Goal: Task Accomplishment & Management: Manage account settings

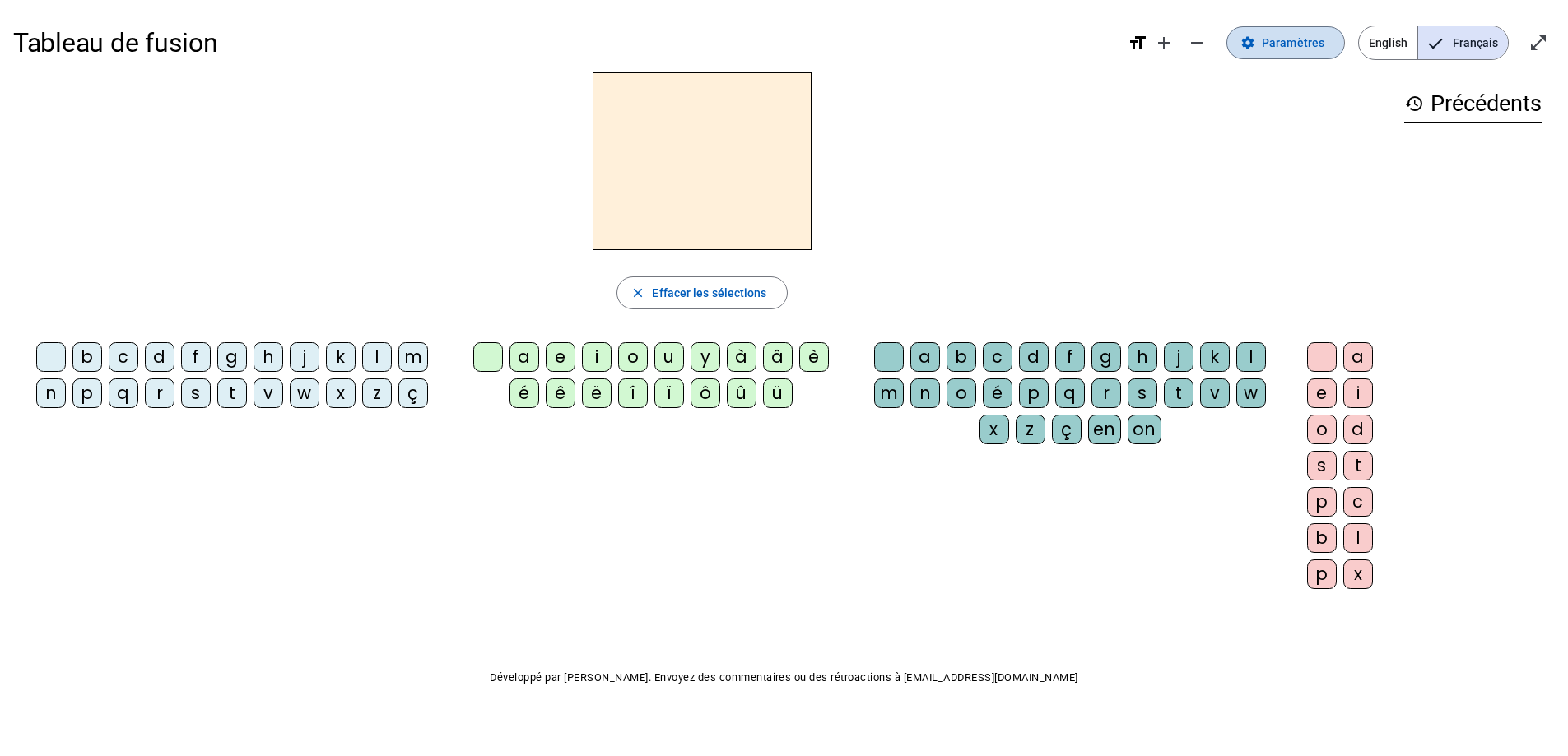
click at [1253, 43] on mat-icon "settings" at bounding box center [1247, 42] width 15 height 15
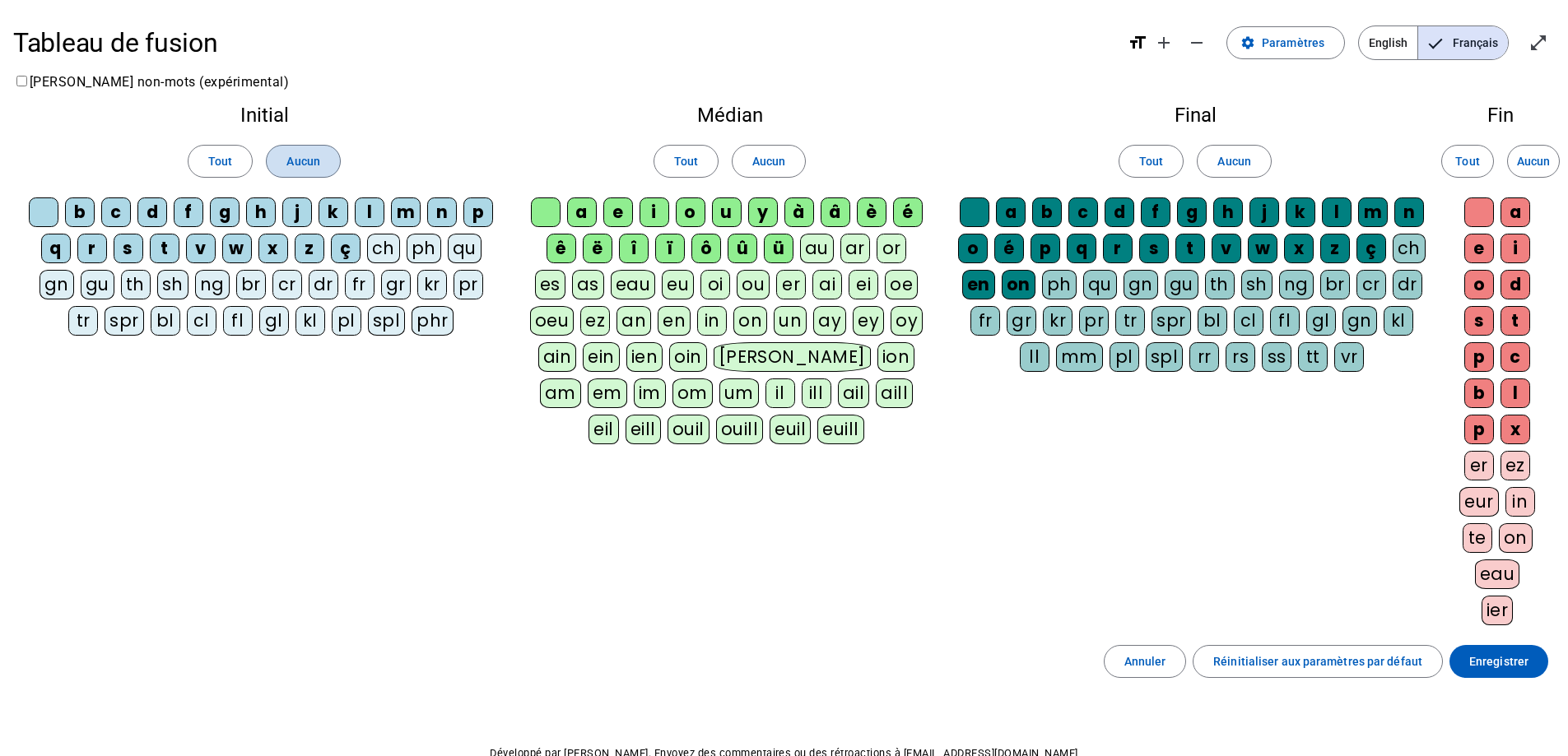
click at [314, 164] on span "Aucun" at bounding box center [303, 161] width 33 height 20
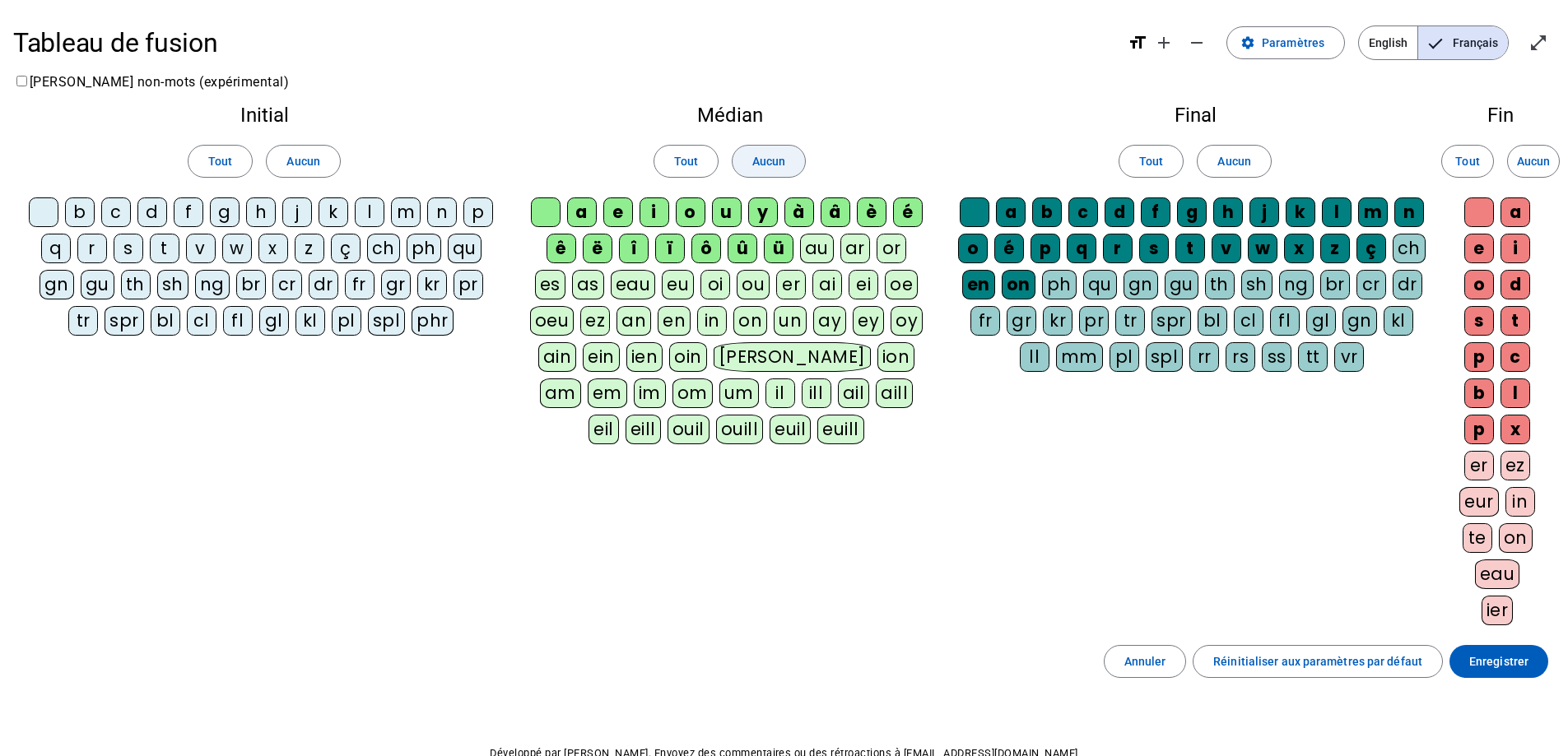
click at [751, 155] on span at bounding box center [769, 161] width 73 height 40
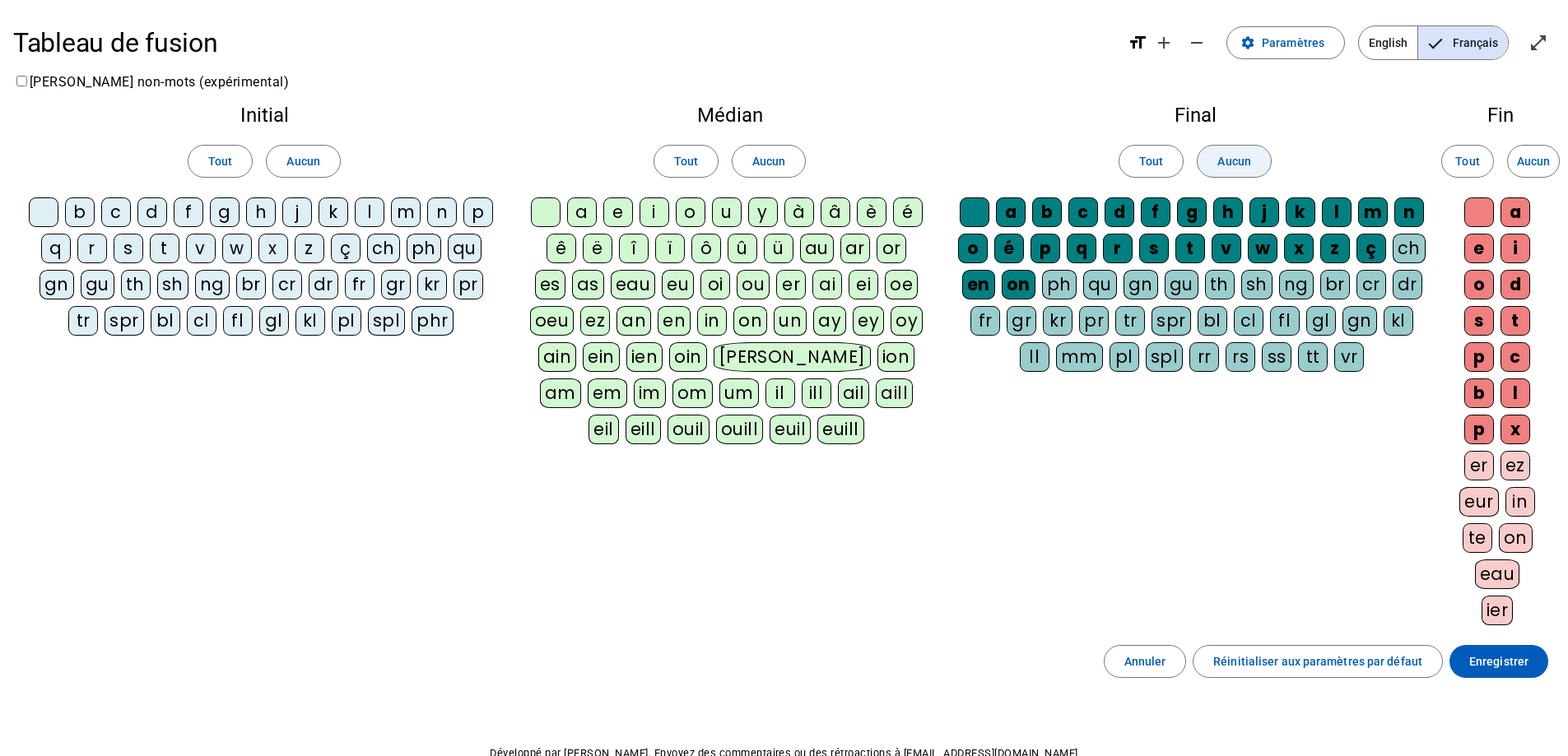
click at [1218, 160] on span "Aucun" at bounding box center [1234, 161] width 33 height 20
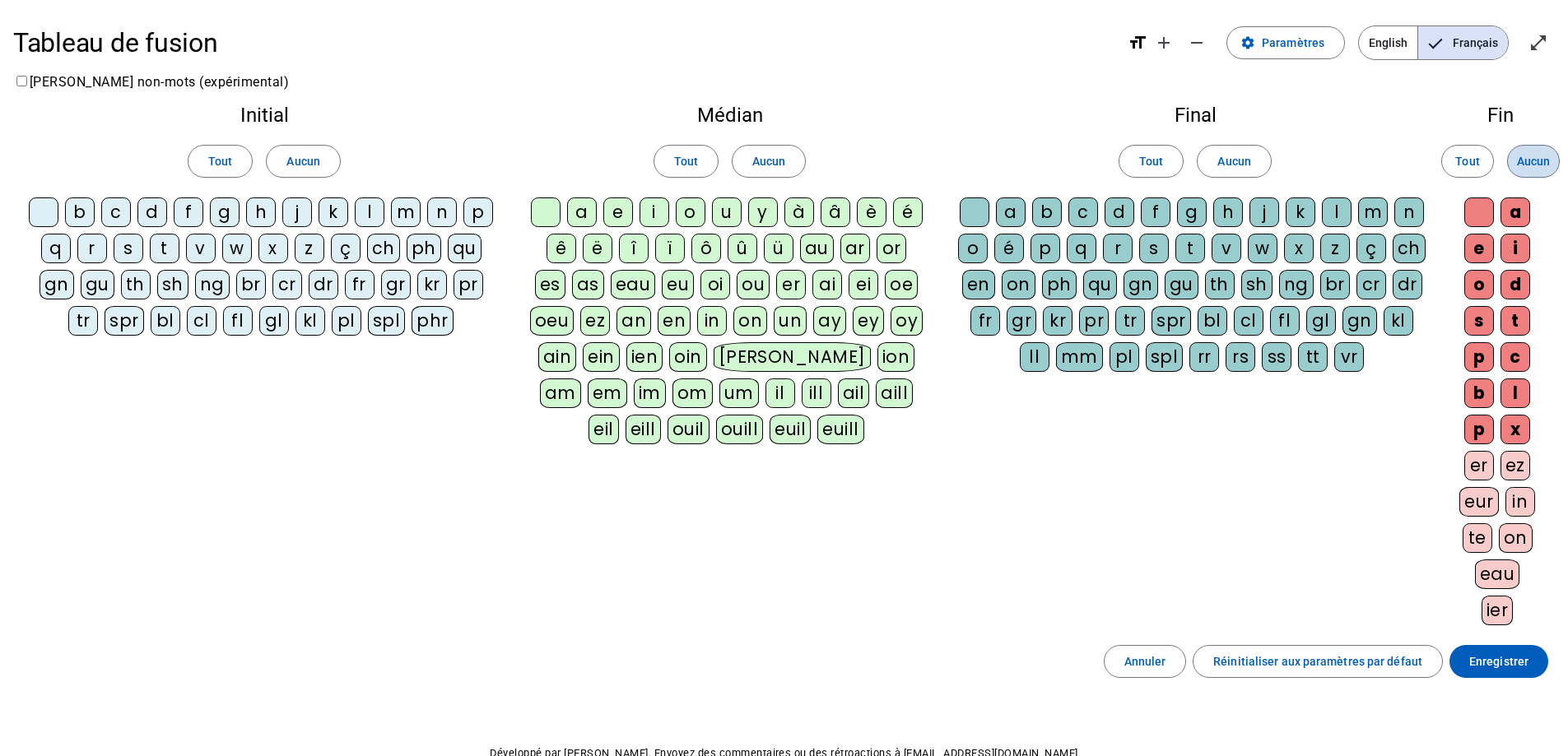
click at [1539, 166] on span "Aucun" at bounding box center [1533, 161] width 33 height 20
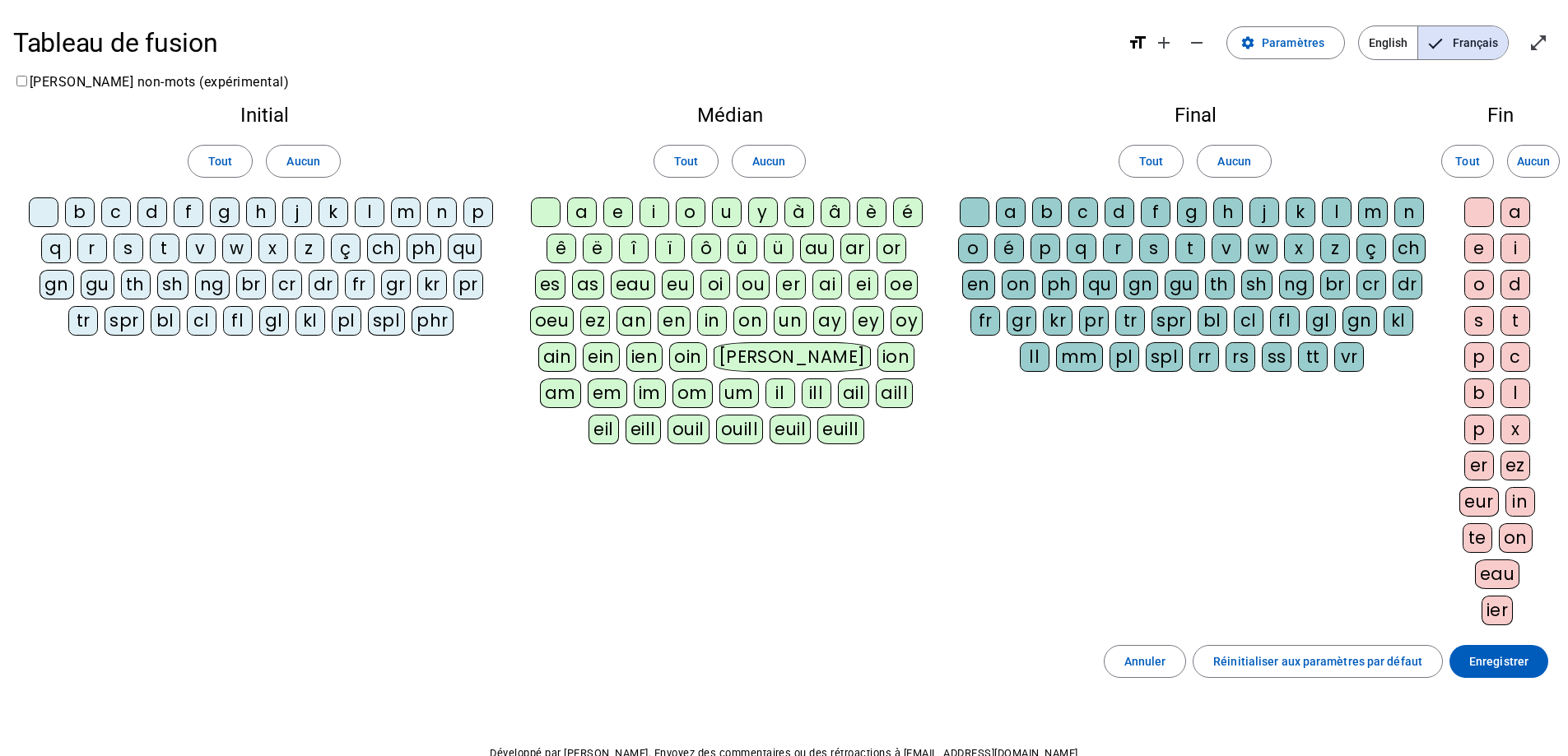
click at [193, 213] on div "f" at bounding box center [188, 212] width 29 height 29
click at [625, 285] on div "eau" at bounding box center [633, 284] width 45 height 29
click at [208, 245] on div "v" at bounding box center [201, 249] width 29 height 29
click at [1042, 250] on div "p" at bounding box center [1045, 249] width 29 height 29
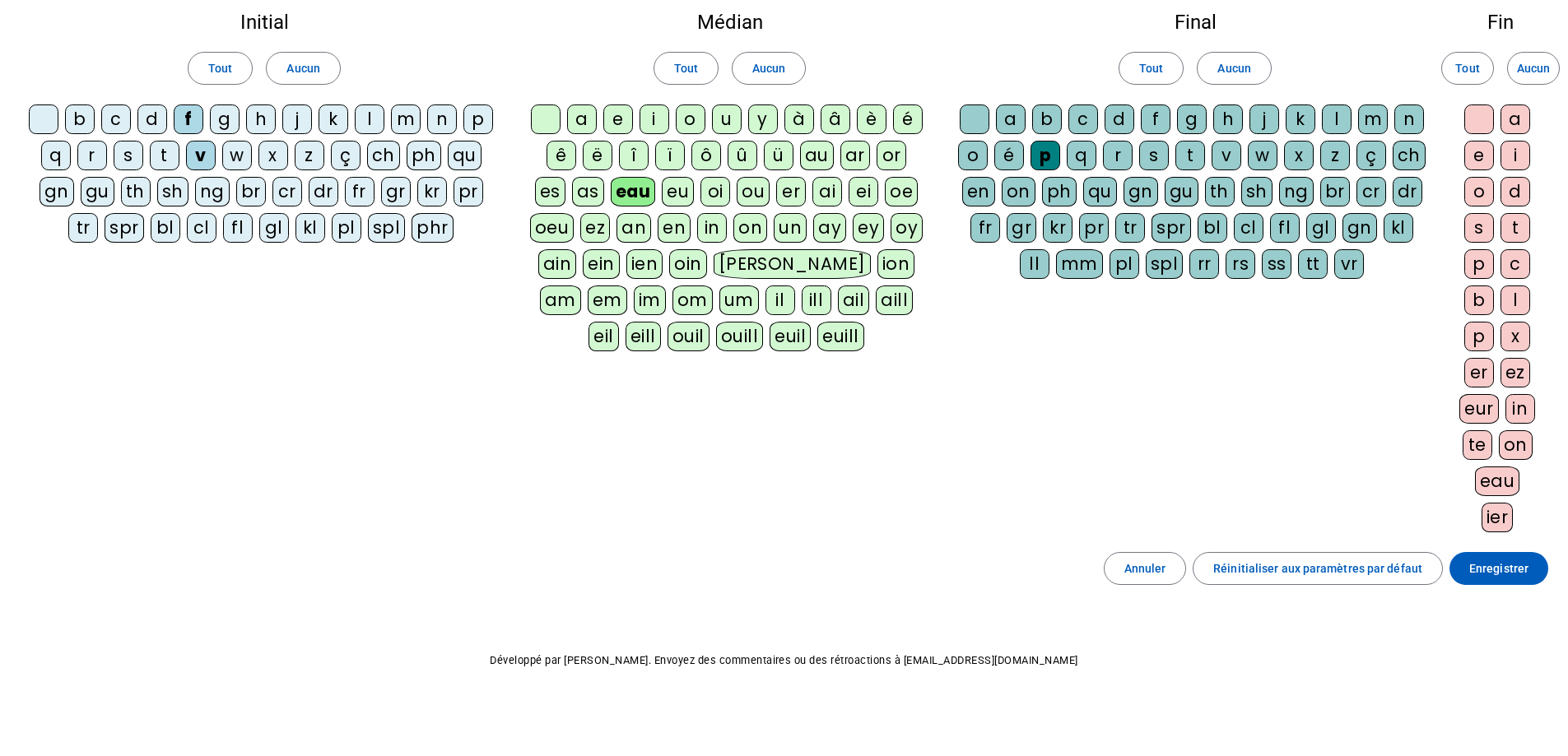
scroll to position [94, 0]
click at [1515, 558] on span "Enregistrer" at bounding box center [1499, 567] width 59 height 20
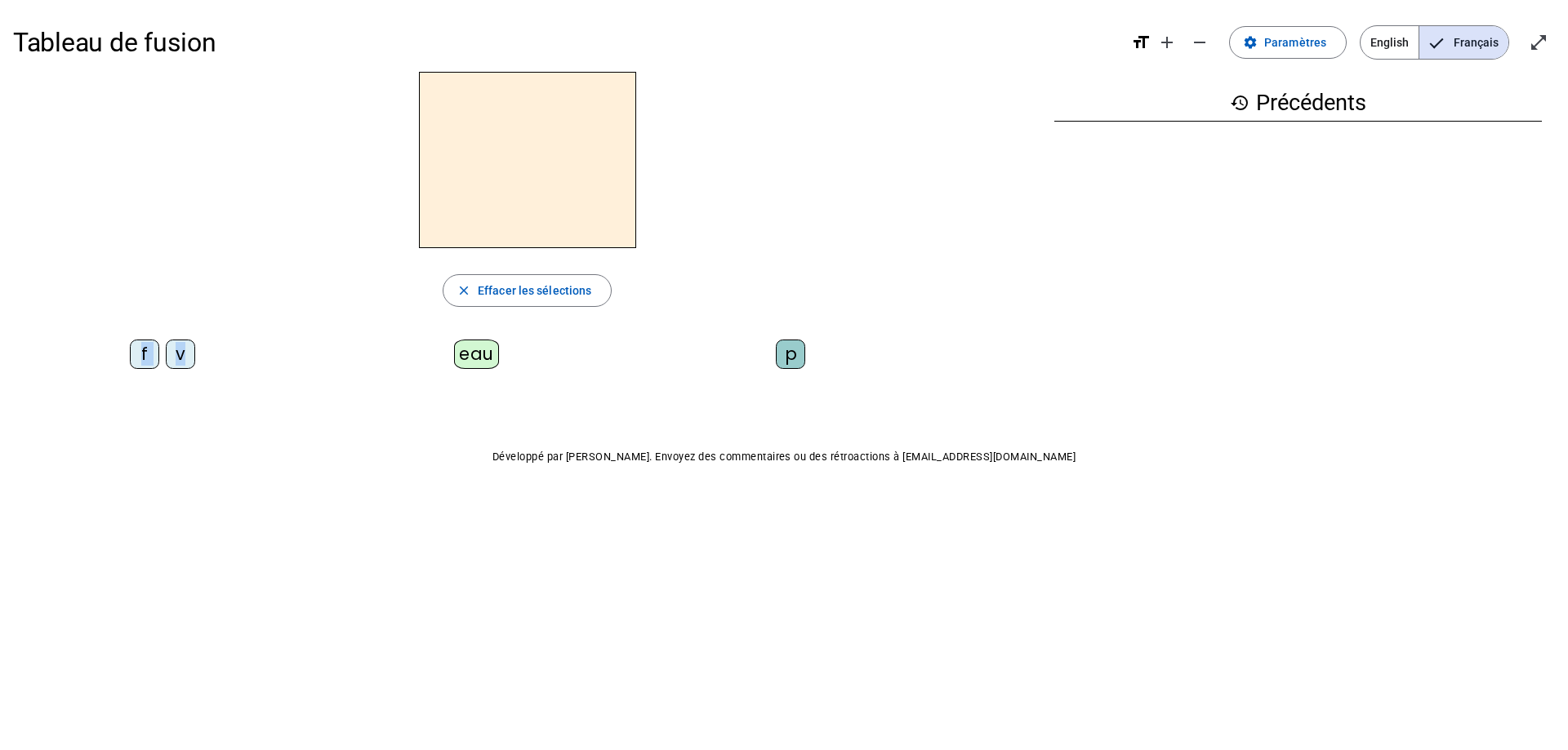
drag, startPoint x: 193, startPoint y: 350, endPoint x: 448, endPoint y: 142, distance: 329.1
click at [448, 142] on div "close Effacer les sélections f v eau p" at bounding box center [527, 227] width 1028 height 310
click at [299, 374] on div "f v" at bounding box center [166, 358] width 293 height 36
click at [120, 461] on p "Développé par [PERSON_NAME]. Envoyez des commentaires ou des rétroactions à [EM…" at bounding box center [784, 457] width 1542 height 20
click at [175, 353] on div "v" at bounding box center [181, 354] width 29 height 29
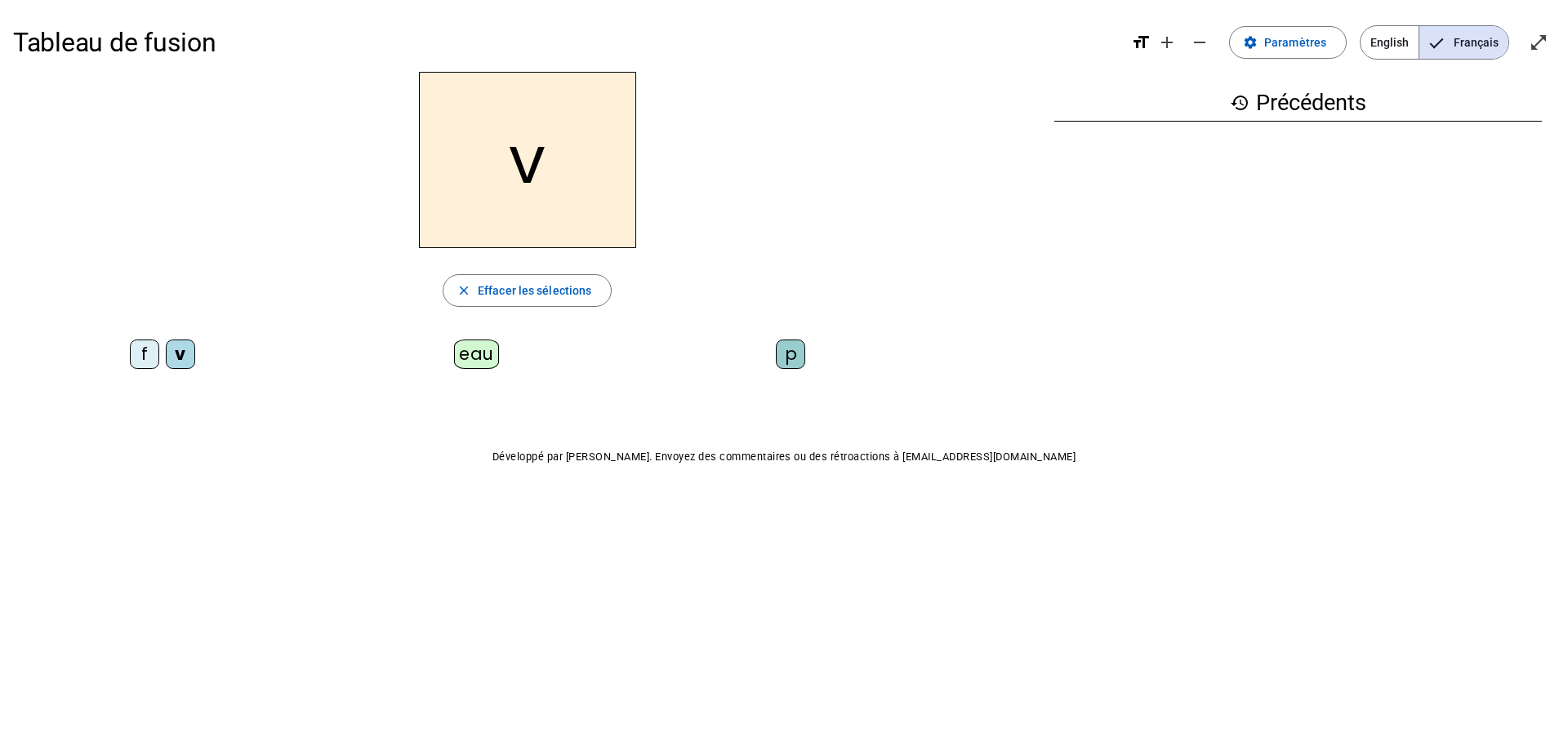
click at [473, 360] on div "eau" at bounding box center [477, 354] width 45 height 29
click at [148, 357] on div "f" at bounding box center [145, 354] width 29 height 29
click at [796, 357] on div "p" at bounding box center [791, 354] width 29 height 29
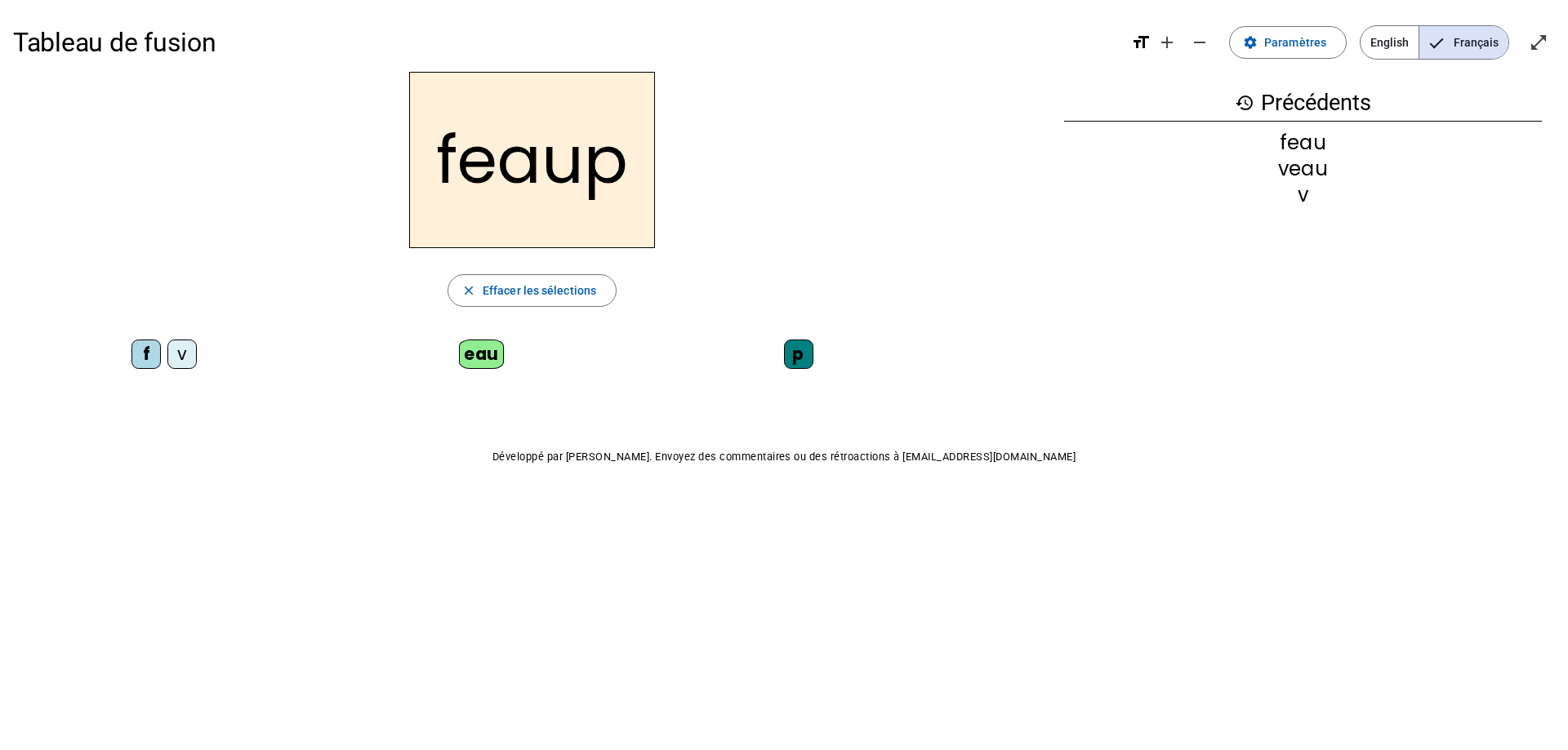
click at [798, 353] on div "p" at bounding box center [799, 354] width 29 height 29
